Goal: Check status: Check status

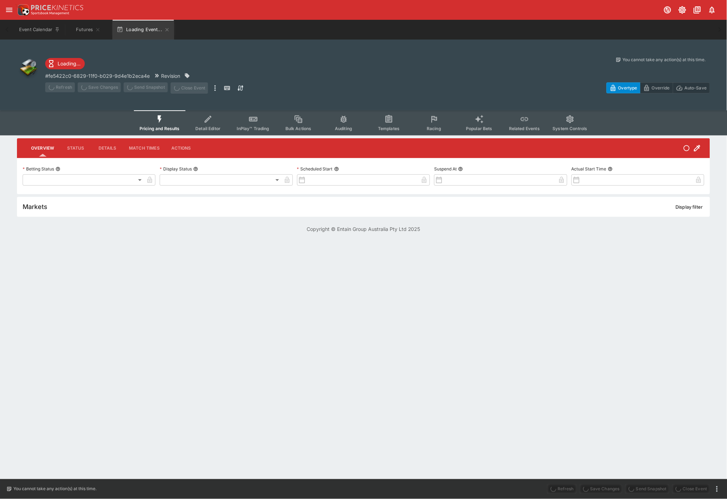
type input "**********"
type input "*******"
